Goal: Task Accomplishment & Management: Manage account settings

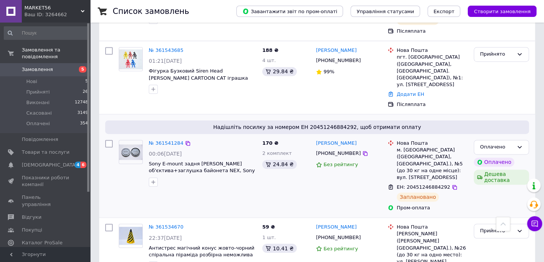
scroll to position [1001, 0]
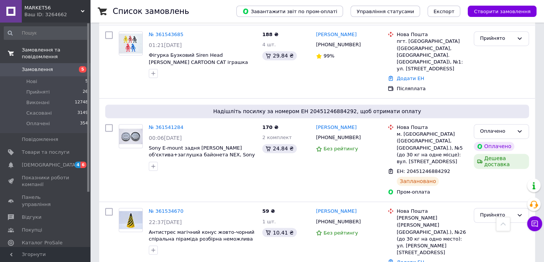
click at [66, 51] on span "Замовлення та повідомлення" at bounding box center [56, 54] width 68 height 14
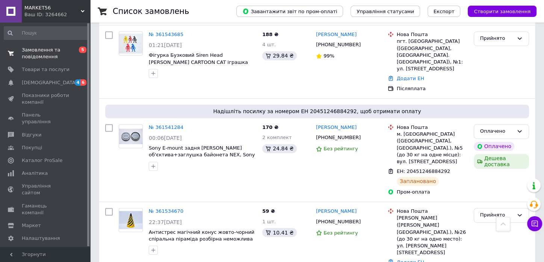
click at [64, 54] on span "Замовлення та повідомлення" at bounding box center [46, 54] width 48 height 14
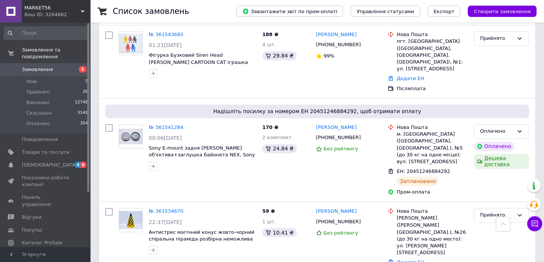
click at [61, 66] on span "Замовлення" at bounding box center [46, 69] width 48 height 7
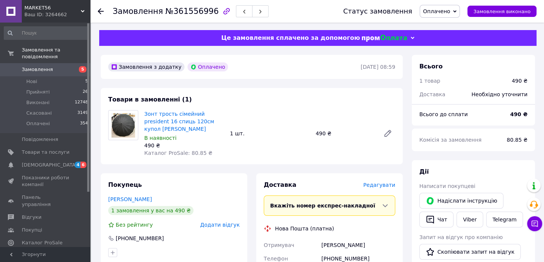
click at [382, 185] on span "Редагувати" at bounding box center [379, 185] width 32 height 6
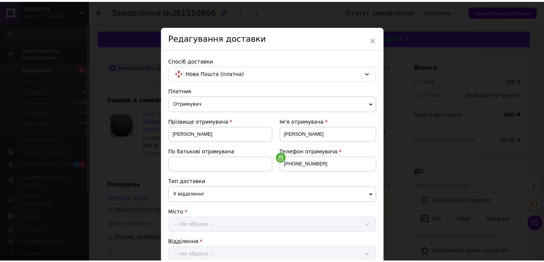
scroll to position [322, 0]
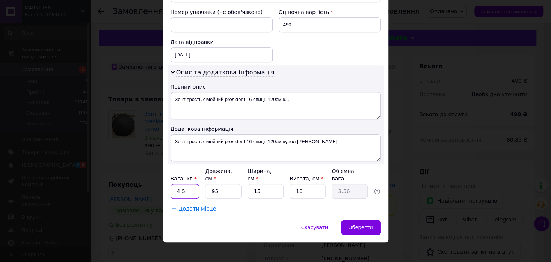
click at [183, 184] on input "4.5" at bounding box center [184, 191] width 29 height 15
type input "2"
click at [304, 184] on input "10" at bounding box center [307, 191] width 36 height 15
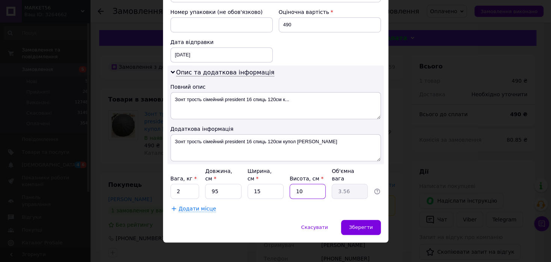
type input "5"
type input "1.78"
type input "5"
click at [358, 220] on div "Зберегти" at bounding box center [360, 227] width 39 height 15
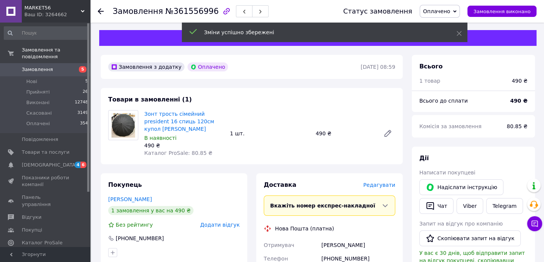
scroll to position [250, 0]
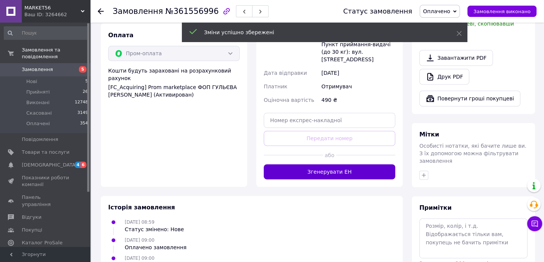
click at [355, 164] on button "Згенерувати ЕН" at bounding box center [329, 171] width 131 height 15
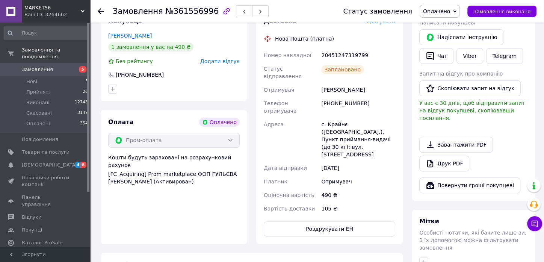
scroll to position [42, 0]
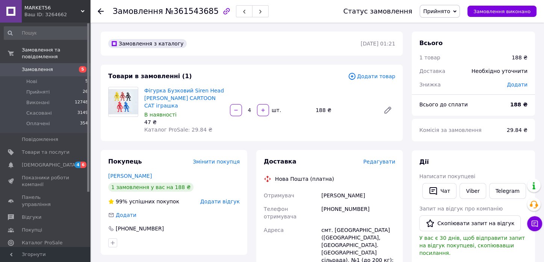
click at [385, 162] on span "Редагувати" at bounding box center [379, 161] width 32 height 6
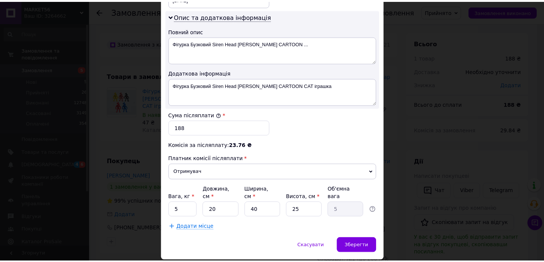
scroll to position [405, 0]
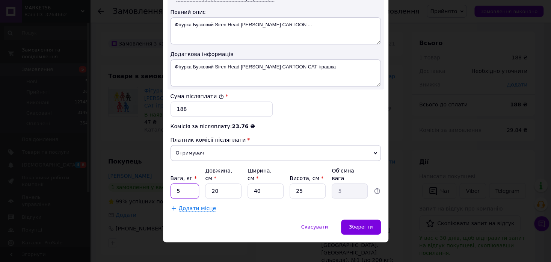
click at [187, 183] on input "5" at bounding box center [184, 190] width 29 height 15
drag, startPoint x: 187, startPoint y: 182, endPoint x: 189, endPoint y: 178, distance: 5.2
click at [186, 183] on input "5" at bounding box center [184, 190] width 29 height 15
type input "05"
type input "1"
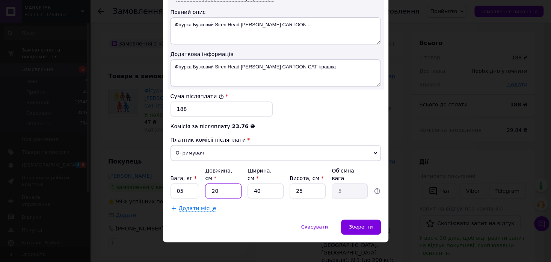
type input "0.25"
type input "11"
type input "2.75"
type input "11"
type input "1"
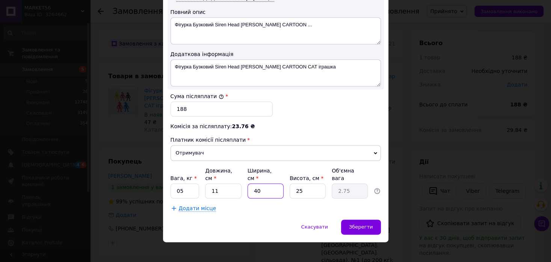
type input "0.1"
type input "11"
type input "0.76"
type input "11"
type input "1"
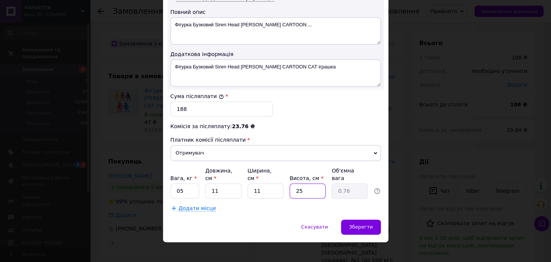
type input "0.1"
type input "11"
type input "0.33"
type input "11"
click at [178, 186] on input "05" at bounding box center [184, 190] width 29 height 15
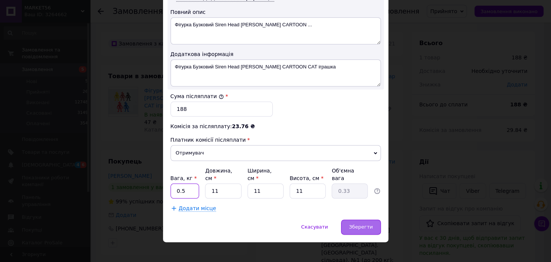
type input "0.5"
click at [375, 223] on div "Зберегти" at bounding box center [360, 226] width 39 height 15
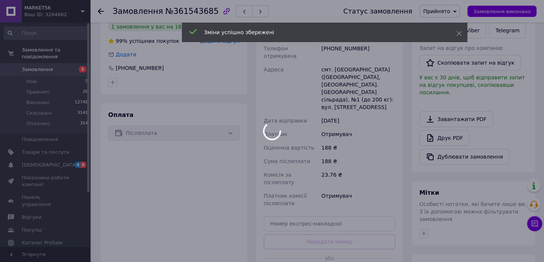
scroll to position [167, 0]
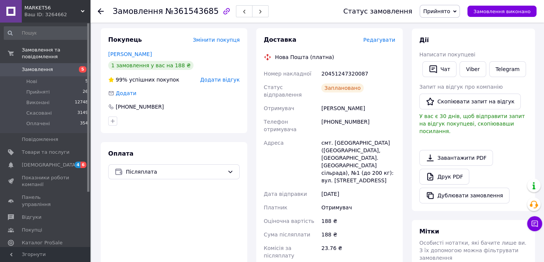
scroll to position [0, 0]
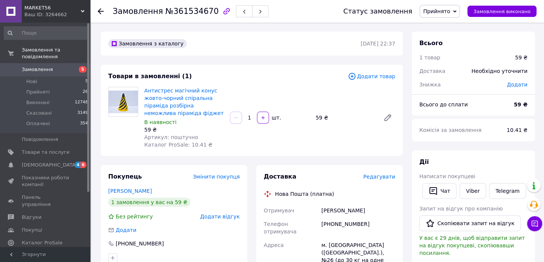
click at [376, 176] on span "Редагувати" at bounding box center [379, 176] width 32 height 6
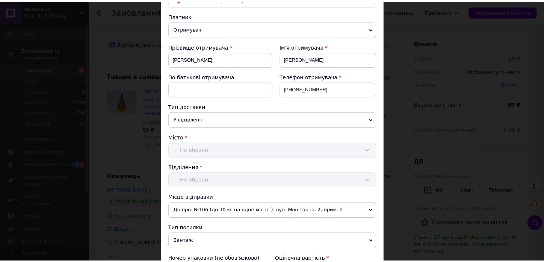
scroll to position [375, 0]
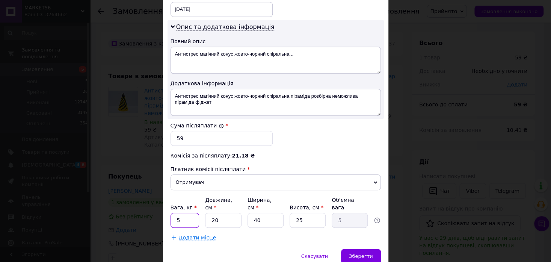
click at [175, 213] on input "5" at bounding box center [184, 220] width 29 height 15
type input "05"
type input "1"
type input "0.25"
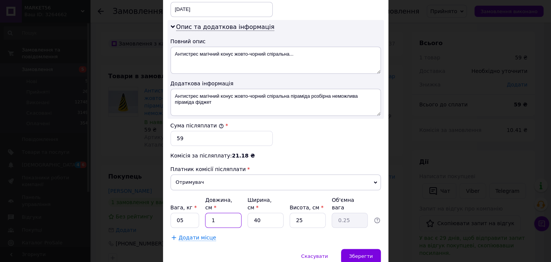
type input "11"
type input "2.75"
type input "11"
type input "1"
type input "0.1"
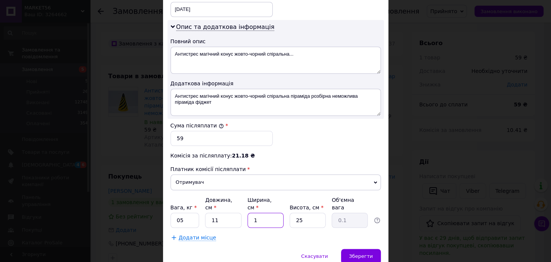
type input "11"
type input "0.76"
type input "11"
type input "1"
type input "0.1"
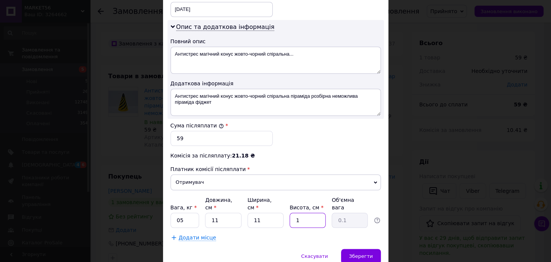
type input "11"
type input "0.33"
type input "11"
click at [179, 213] on input "05" at bounding box center [184, 220] width 29 height 15
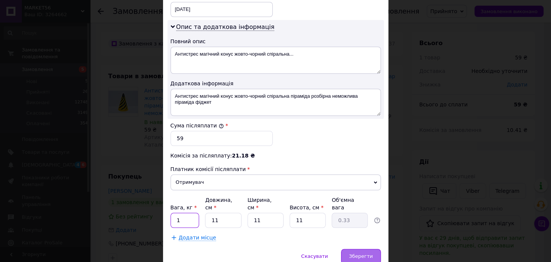
type input "1"
click at [369, 253] on span "Зберегти" at bounding box center [361, 256] width 24 height 6
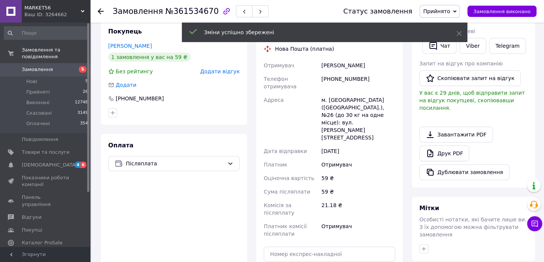
scroll to position [167, 0]
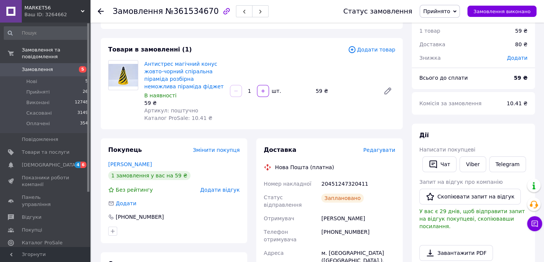
scroll to position [42, 0]
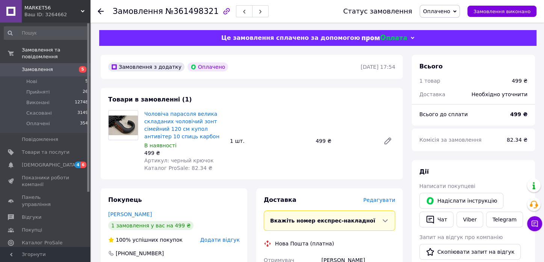
click at [378, 200] on span "Редагувати" at bounding box center [379, 200] width 32 height 6
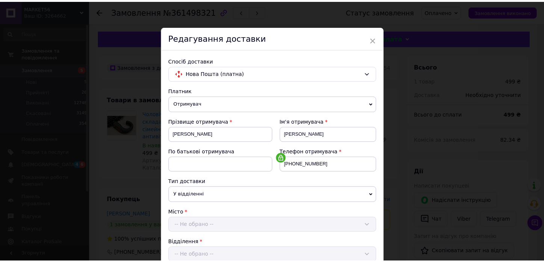
scroll to position [322, 0]
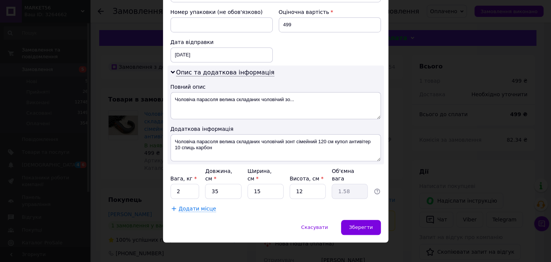
click at [433, 163] on div "× Редагування доставки Спосіб доставки Нова Пошта (платна) Платник Отримувач Ві…" at bounding box center [275, 131] width 551 height 262
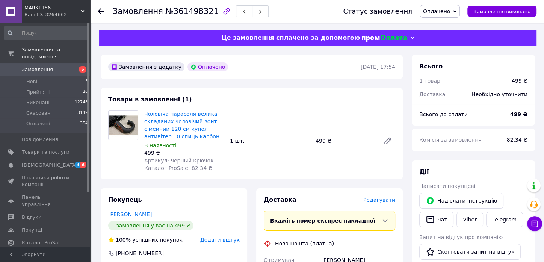
scroll to position [250, 0]
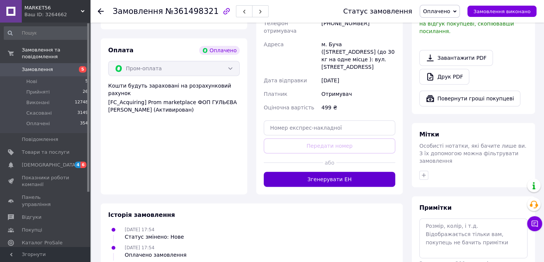
click at [345, 172] on button "Згенерувати ЕН" at bounding box center [329, 179] width 131 height 15
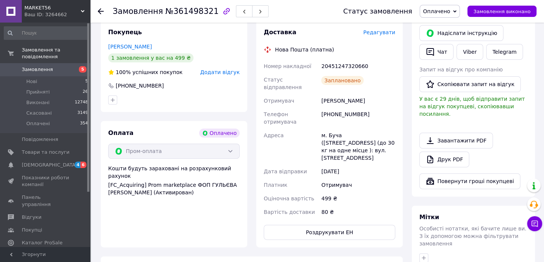
scroll to position [42, 0]
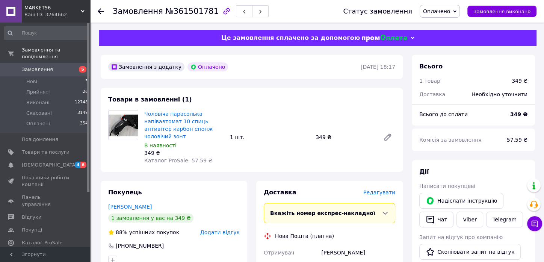
click at [384, 189] on span "Редагувати" at bounding box center [379, 192] width 32 height 6
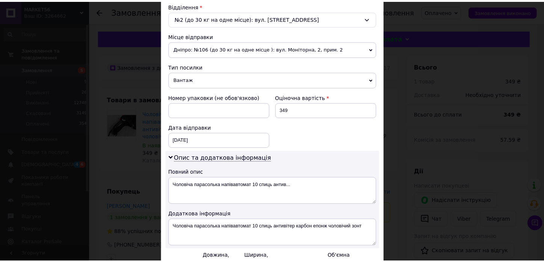
scroll to position [322, 0]
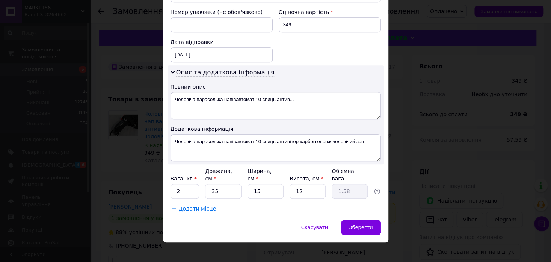
click at [452, 150] on div "× Редагування доставки Спосіб доставки Нова Пошта (платна) Платник Отримувач Ві…" at bounding box center [275, 131] width 551 height 262
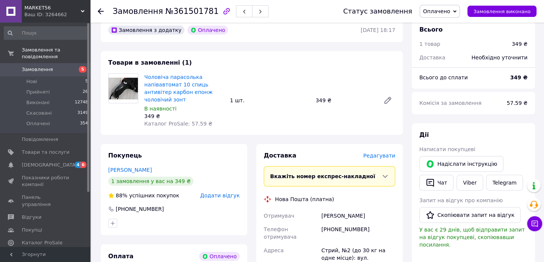
scroll to position [279, 0]
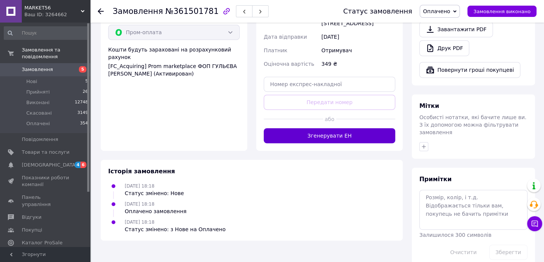
click at [323, 128] on button "Згенерувати ЕН" at bounding box center [329, 135] width 131 height 15
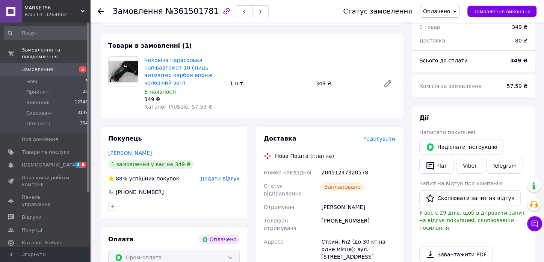
scroll to position [28, 0]
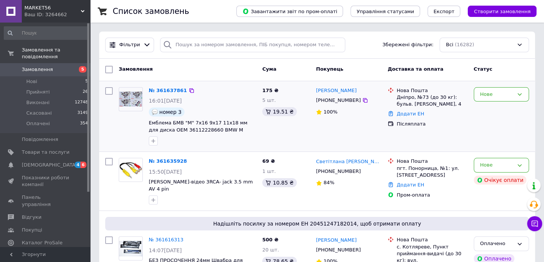
click at [132, 106] on img at bounding box center [130, 99] width 23 height 16
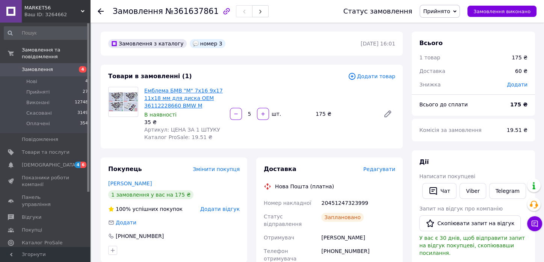
click at [153, 99] on link "Емблема БМВ "M" 7х16 9х17 11х18 мм для диска ОЕМ 36112228660 BMW M" at bounding box center [183, 97] width 78 height 21
click at [57, 63] on link "Замовлення 4" at bounding box center [46, 69] width 92 height 13
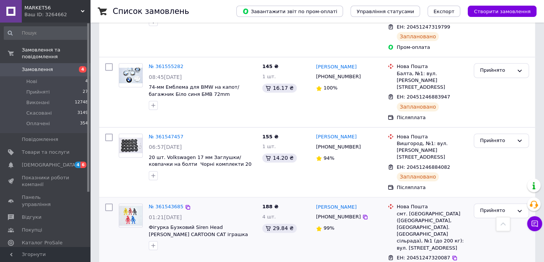
scroll to position [834, 0]
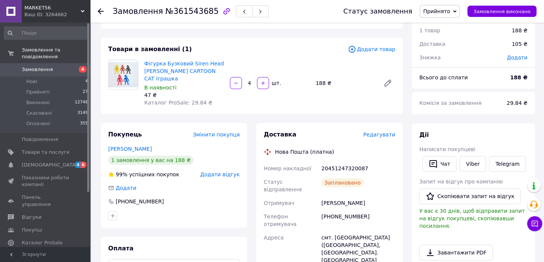
scroll to position [83, 0]
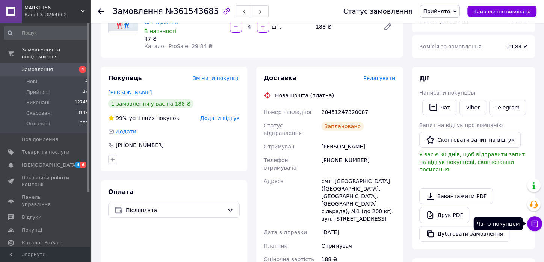
click at [528, 226] on button "Чат з покупцем" at bounding box center [534, 223] width 15 height 15
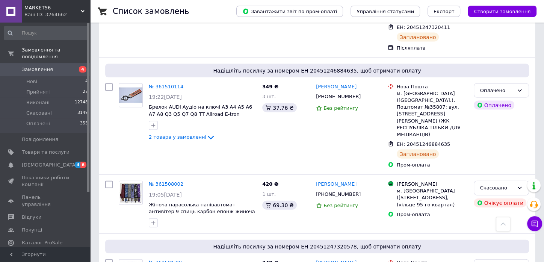
scroll to position [1418, 0]
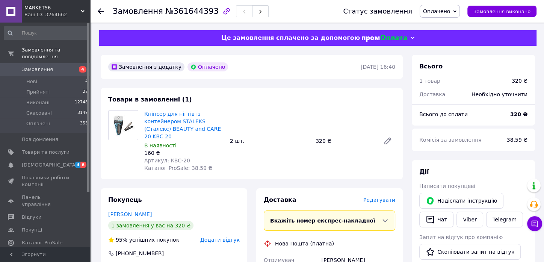
click at [374, 197] on span "Редагувати" at bounding box center [379, 200] width 32 height 6
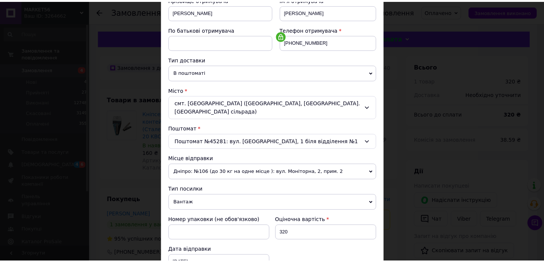
scroll to position [330, 0]
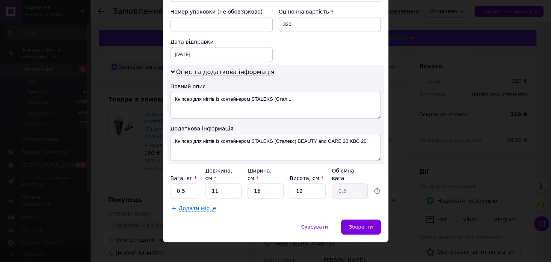
click at [458, 181] on div "× Редагування доставки Спосіб доставки Нова Пошта (платна) Платник Отримувач Ві…" at bounding box center [275, 131] width 551 height 262
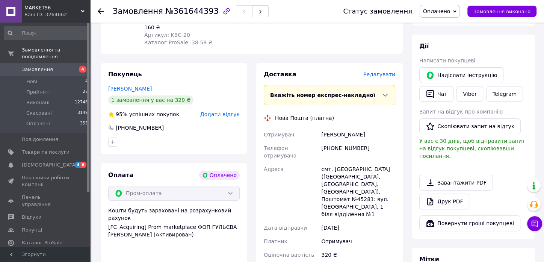
scroll to position [208, 0]
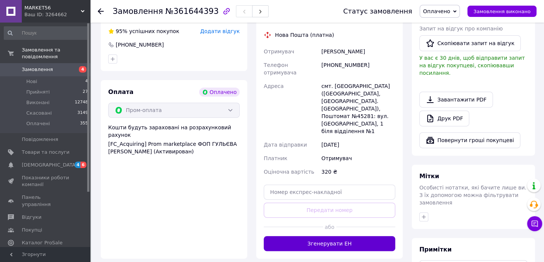
click at [305, 236] on button "Згенерувати ЕН" at bounding box center [329, 243] width 131 height 15
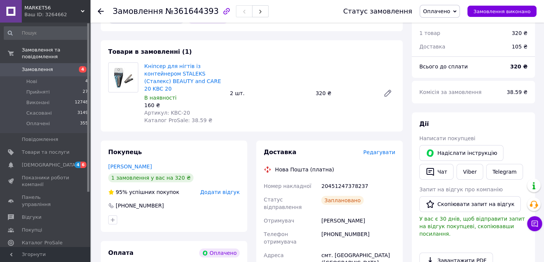
scroll to position [0, 0]
